Goal: Task Accomplishment & Management: Use online tool/utility

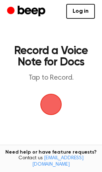
click at [52, 98] on span "button" at bounding box center [51, 104] width 23 height 23
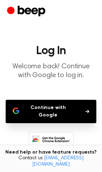
click at [79, 107] on button "Continue with Google" at bounding box center [51, 111] width 91 height 23
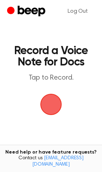
click at [54, 101] on span "button" at bounding box center [51, 105] width 22 height 22
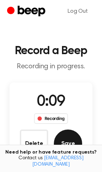
click at [63, 144] on button "Save" at bounding box center [68, 144] width 28 height 28
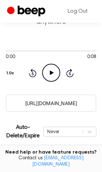
scroll to position [72, 0]
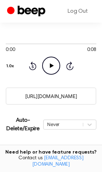
click at [50, 67] on icon "Play Audio" at bounding box center [51, 66] width 18 height 18
click at [50, 67] on icon at bounding box center [51, 65] width 3 height 5
click at [50, 67] on icon "Play Audio" at bounding box center [51, 66] width 18 height 18
click at [50, 67] on icon at bounding box center [51, 65] width 3 height 5
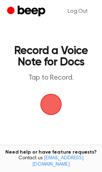
click at [53, 103] on span "button" at bounding box center [51, 105] width 20 height 20
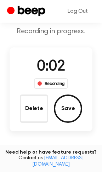
scroll to position [36, 0]
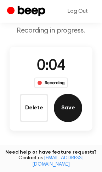
click at [64, 109] on button "Save" at bounding box center [68, 108] width 28 height 28
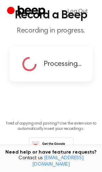
scroll to position [0, 0]
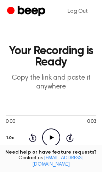
click at [53, 134] on icon "Play Audio" at bounding box center [51, 138] width 18 height 18
click at [32, 141] on icon "Rewind 5 seconds" at bounding box center [33, 137] width 8 height 9
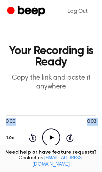
click at [32, 141] on icon "Rewind 5 seconds" at bounding box center [33, 137] width 8 height 9
click at [56, 140] on icon "Play Audio" at bounding box center [51, 138] width 18 height 18
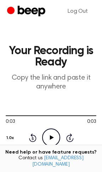
click at [55, 139] on icon "Play Audio" at bounding box center [51, 138] width 18 height 18
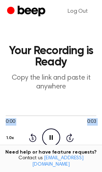
click at [55, 139] on icon "Pause Audio" at bounding box center [51, 138] width 18 height 18
click at [55, 139] on icon "Play Audio" at bounding box center [51, 138] width 18 height 18
click at [55, 139] on icon "Pause Audio" at bounding box center [51, 138] width 18 height 18
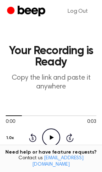
click at [55, 139] on icon "Play Audio" at bounding box center [51, 138] width 18 height 18
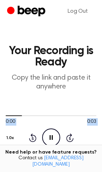
click at [55, 139] on icon "Pause Audio" at bounding box center [51, 138] width 18 height 18
click at [55, 139] on icon "Play Audio" at bounding box center [51, 138] width 18 height 18
click at [55, 139] on icon "Pause Audio" at bounding box center [51, 138] width 18 height 18
